Goal: Check status: Check status

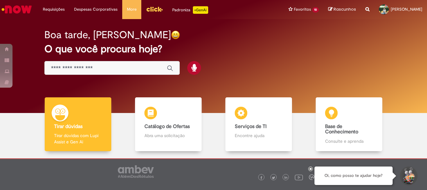
click at [155, 10] on img "Menu Cabeçalho" at bounding box center [154, 8] width 17 height 9
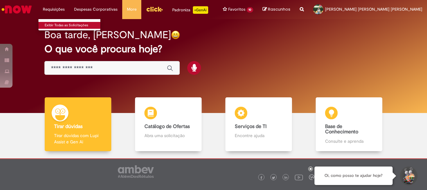
click at [58, 27] on link "Exibir Todas as Solicitações" at bounding box center [72, 25] width 69 height 7
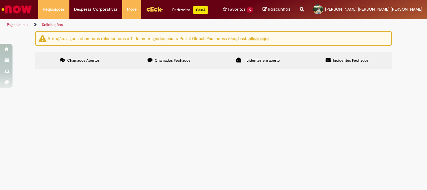
click at [178, 63] on label "Chamados Fechados" at bounding box center [168, 60] width 89 height 17
click at [0, 0] on td at bounding box center [0, 0] width 0 height 0
click at [0, 0] on span "Dúvidas Comite de Gente Supply" at bounding box center [0, 0] width 0 height 0
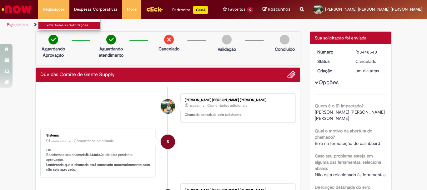
click at [61, 24] on link "Exibir Todas as Solicitações" at bounding box center [72, 25] width 69 height 7
